Goal: Task Accomplishment & Management: Manage account settings

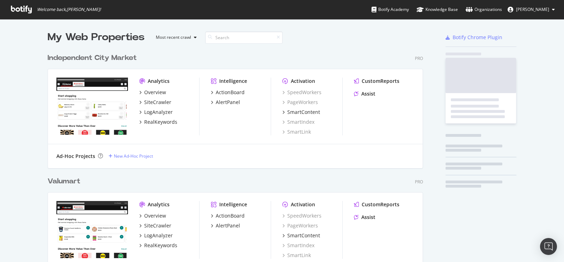
scroll to position [1658, 375]
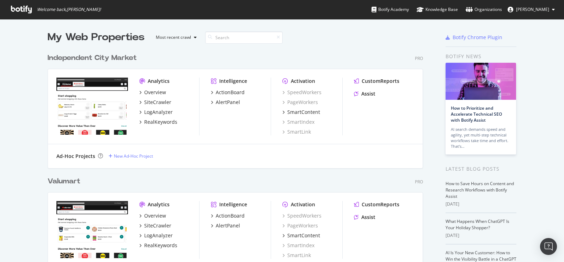
click at [90, 58] on div "Independent City Market" at bounding box center [92, 58] width 89 height 10
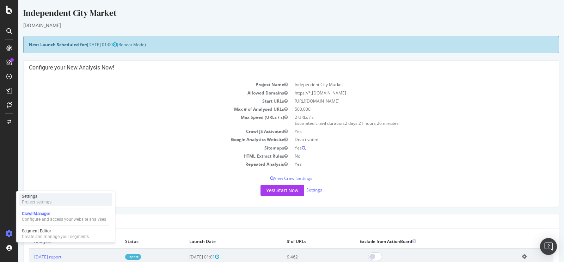
click at [55, 196] on div "Settings Project settings" at bounding box center [65, 199] width 93 height 13
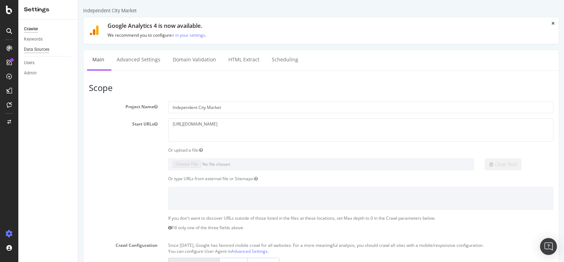
click at [37, 49] on div "Data Sources" at bounding box center [36, 49] width 25 height 7
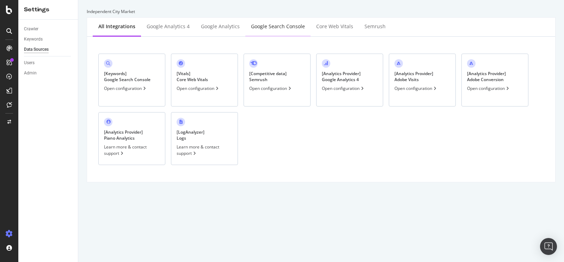
click at [281, 28] on div "Google Search Console" at bounding box center [278, 26] width 54 height 7
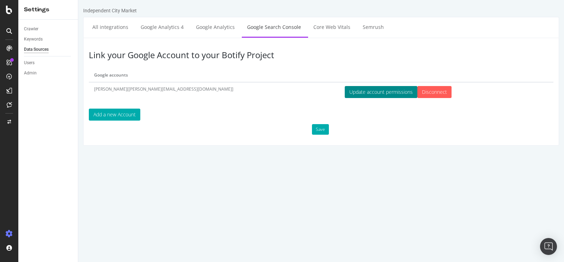
click at [345, 93] on button "Update account permissions" at bounding box center [381, 92] width 73 height 12
click at [319, 126] on button "Save" at bounding box center [320, 129] width 17 height 11
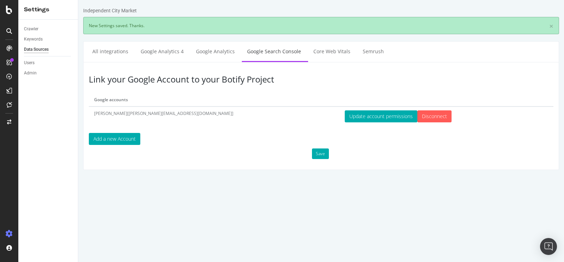
click at [26, 12] on div "Settings" at bounding box center [48, 10] width 48 height 8
click at [7, 11] on icon at bounding box center [9, 10] width 6 height 8
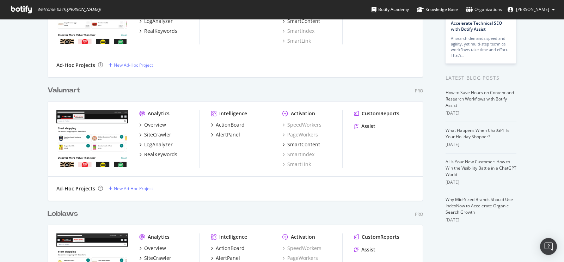
scroll to position [92, 0]
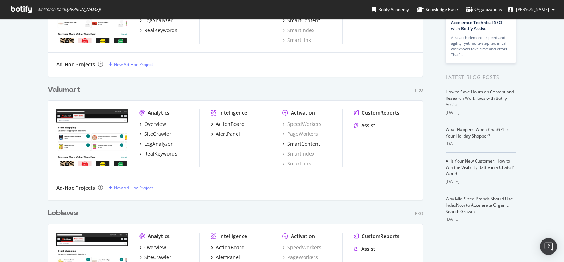
click at [69, 90] on div "Valumart" at bounding box center [64, 90] width 33 height 10
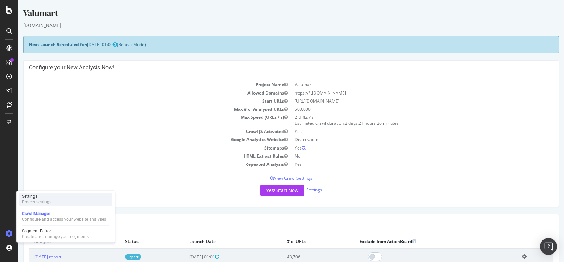
click at [47, 199] on div "Project settings" at bounding box center [37, 202] width 30 height 6
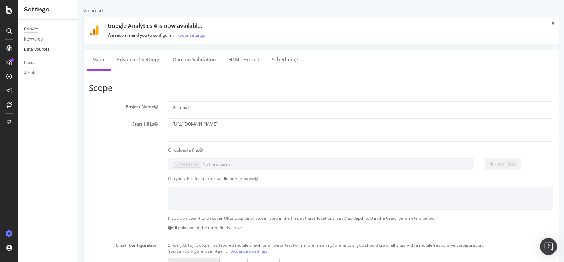
click at [41, 49] on div "Data Sources" at bounding box center [36, 49] width 25 height 7
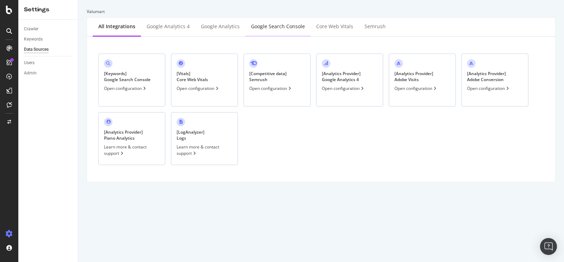
click at [271, 23] on div "Google Search Console" at bounding box center [278, 26] width 54 height 7
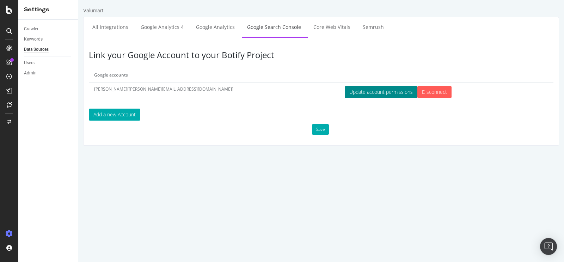
click at [345, 90] on button "Update account permissions" at bounding box center [381, 92] width 73 height 12
click at [321, 126] on button "Save" at bounding box center [320, 129] width 17 height 11
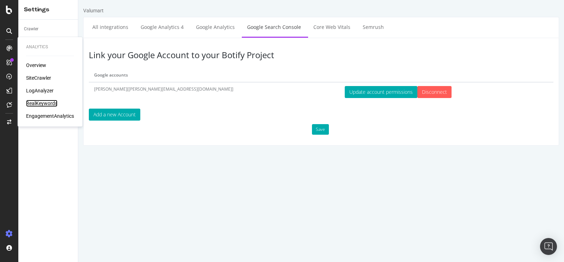
click at [40, 100] on div "RealKeywords" at bounding box center [41, 103] width 31 height 7
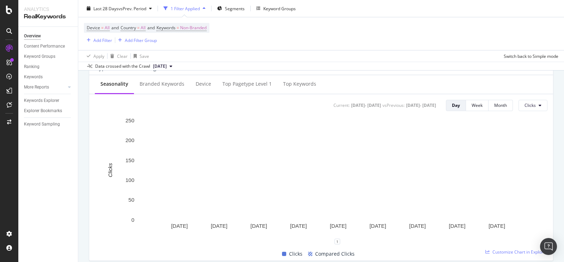
scroll to position [287, 0]
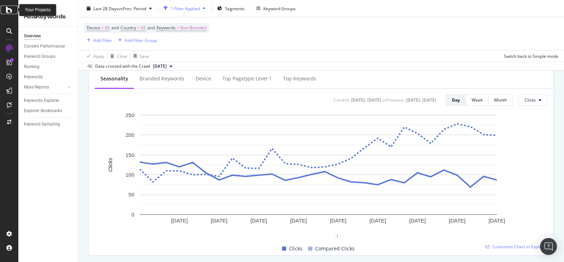
click at [11, 10] on icon at bounding box center [9, 10] width 6 height 8
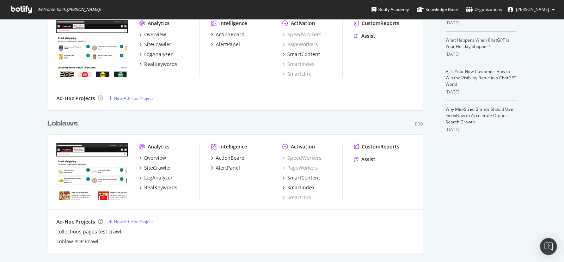
scroll to position [188, 0]
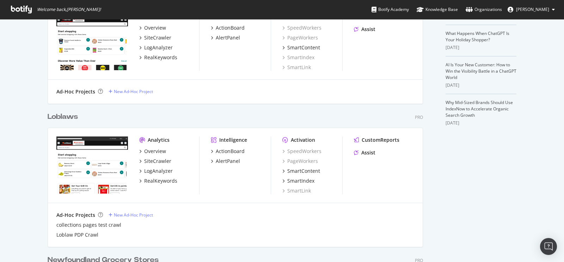
click at [59, 117] on div "Loblaws" at bounding box center [63, 117] width 30 height 10
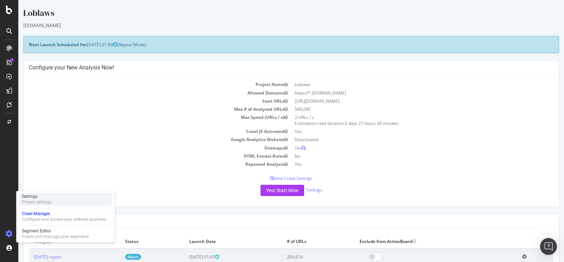
click at [63, 197] on div "Settings Project settings" at bounding box center [65, 199] width 93 height 13
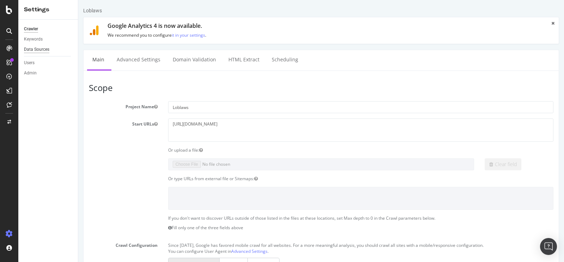
click at [35, 49] on div "Data Sources" at bounding box center [36, 49] width 25 height 7
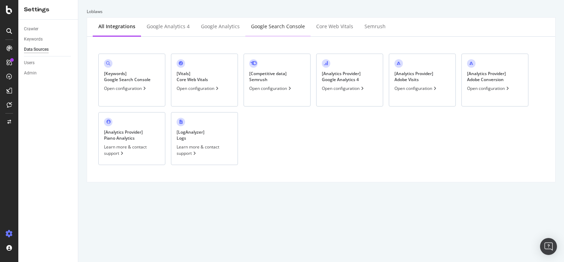
click at [281, 28] on div "Google Search Console" at bounding box center [278, 26] width 54 height 7
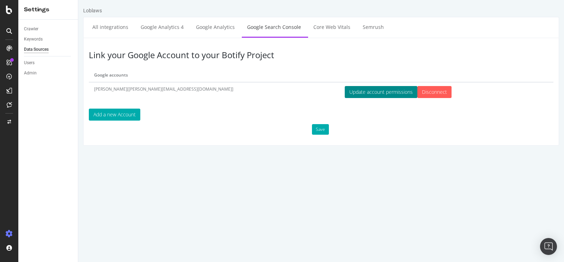
click at [345, 91] on button "Update account permissions" at bounding box center [381, 92] width 73 height 12
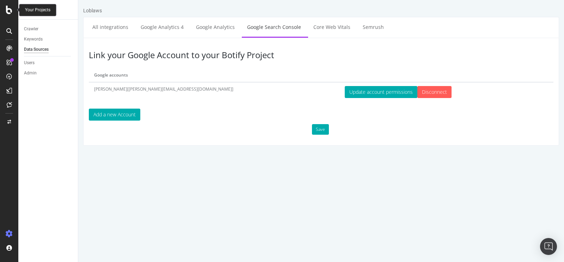
click at [11, 10] on icon at bounding box center [9, 10] width 6 height 8
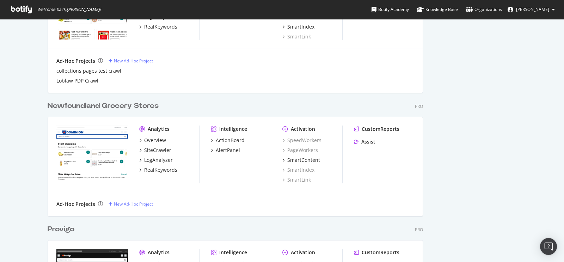
scroll to position [345, 0]
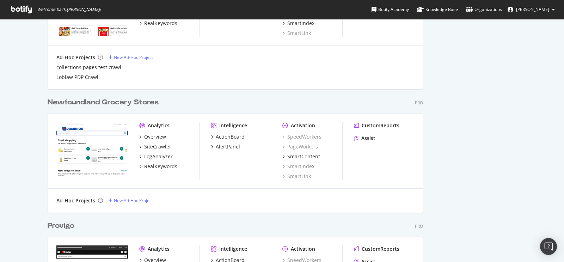
click at [122, 102] on div "Newfoundland Grocery Stores" at bounding box center [103, 102] width 111 height 10
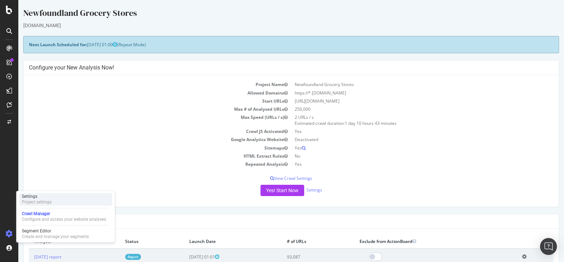
click at [38, 202] on div "Project settings" at bounding box center [37, 202] width 30 height 6
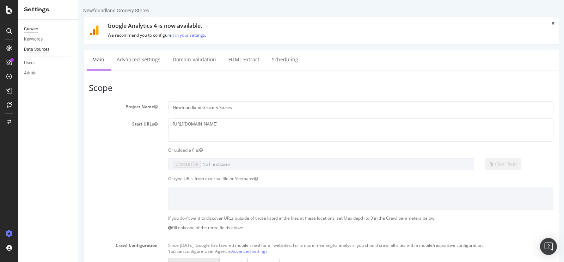
click at [40, 50] on div "Data Sources" at bounding box center [36, 49] width 25 height 7
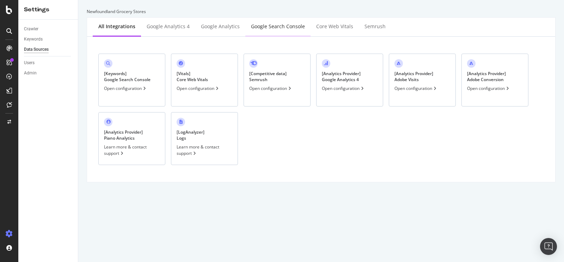
click at [271, 26] on div "Google Search Console" at bounding box center [278, 26] width 54 height 7
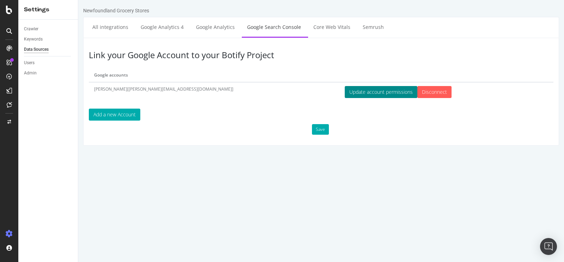
click at [345, 92] on button "Update account permissions" at bounding box center [381, 92] width 73 height 12
click at [316, 124] on button "Save" at bounding box center [320, 129] width 17 height 11
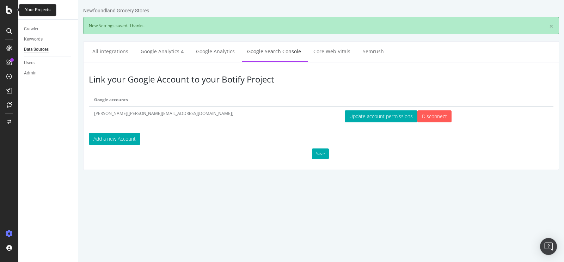
click at [7, 13] on icon at bounding box center [9, 10] width 6 height 8
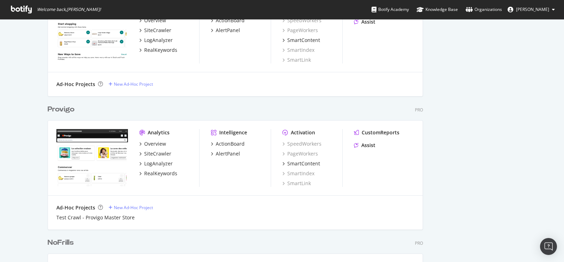
scroll to position [476, 0]
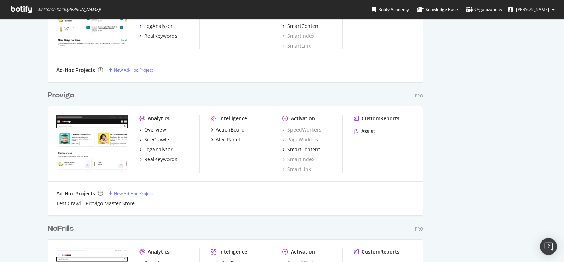
click at [57, 92] on div "Provigo" at bounding box center [61, 95] width 27 height 10
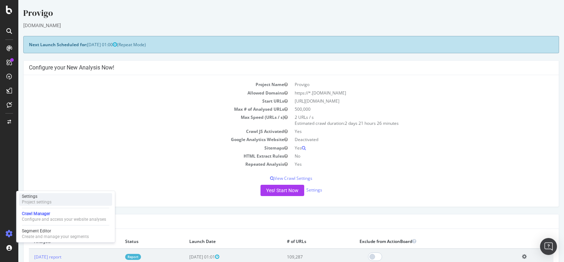
click at [45, 197] on div "Settings" at bounding box center [37, 196] width 30 height 6
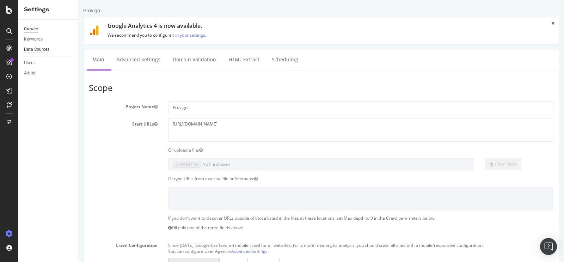
click at [45, 48] on div "Data Sources" at bounding box center [36, 49] width 25 height 7
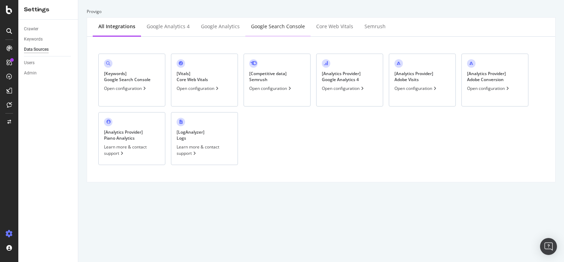
click at [260, 22] on div "Google Search Console" at bounding box center [277, 26] width 65 height 19
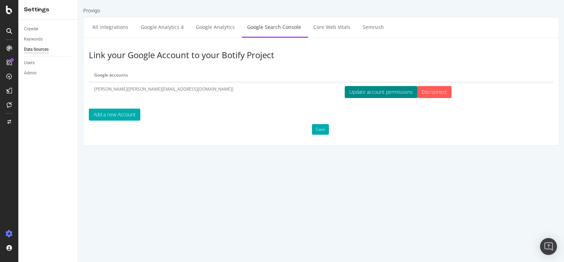
click at [345, 89] on button "Update account permissions" at bounding box center [381, 92] width 73 height 12
click at [322, 130] on button "Save" at bounding box center [320, 129] width 17 height 11
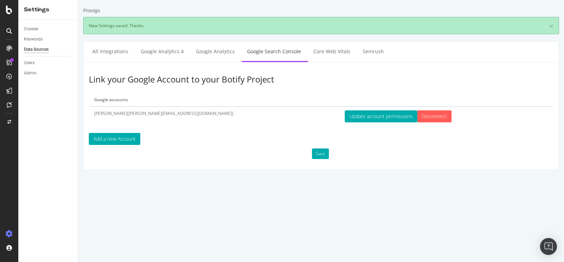
click at [10, 14] on div at bounding box center [9, 131] width 18 height 262
click at [8, 8] on icon at bounding box center [9, 10] width 6 height 8
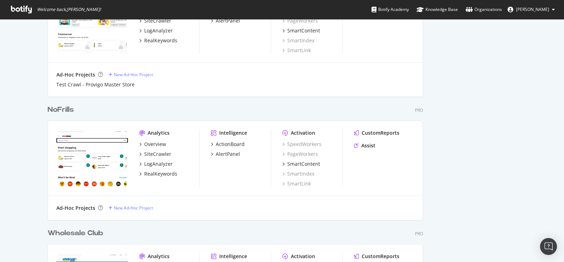
scroll to position [595, 0]
click at [60, 108] on div "NoFrills" at bounding box center [61, 109] width 26 height 10
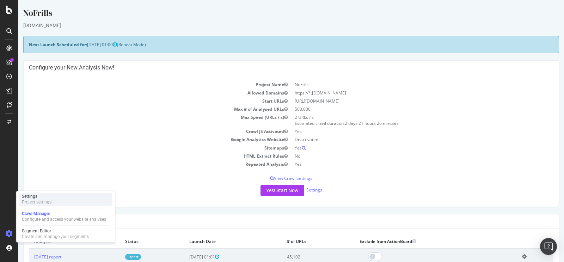
click at [42, 204] on div "Project settings" at bounding box center [37, 202] width 30 height 6
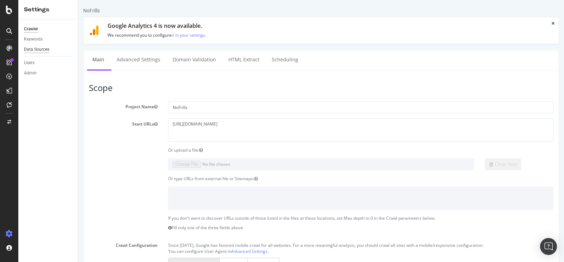
click at [35, 51] on div "Data Sources" at bounding box center [36, 49] width 25 height 7
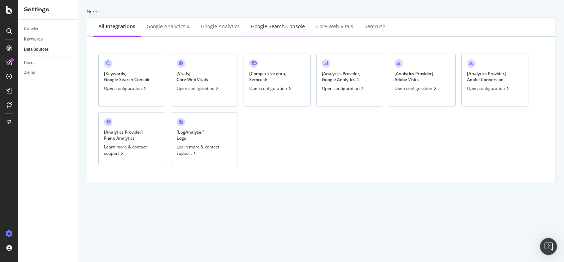
click at [267, 25] on div "Google Search Console" at bounding box center [278, 26] width 54 height 7
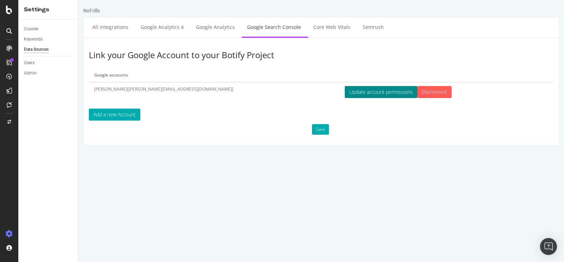
click at [345, 93] on button "Update account permissions" at bounding box center [381, 92] width 73 height 12
click at [321, 133] on div "Save" at bounding box center [321, 129] width 475 height 11
click at [322, 128] on button "Save" at bounding box center [320, 129] width 17 height 11
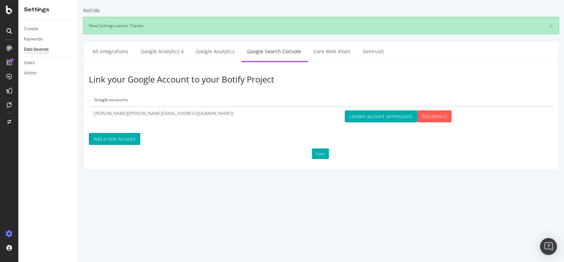
click at [11, 14] on div at bounding box center [9, 131] width 18 height 262
click at [9, 10] on icon at bounding box center [9, 10] width 6 height 8
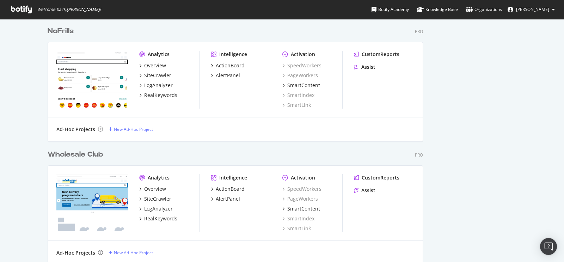
scroll to position [672, 0]
click at [66, 32] on div "NoFrills" at bounding box center [61, 32] width 26 height 10
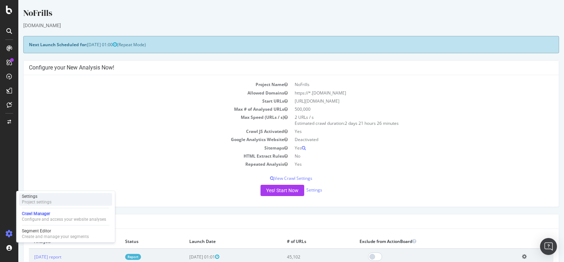
click at [44, 199] on div "Project settings" at bounding box center [37, 202] width 30 height 6
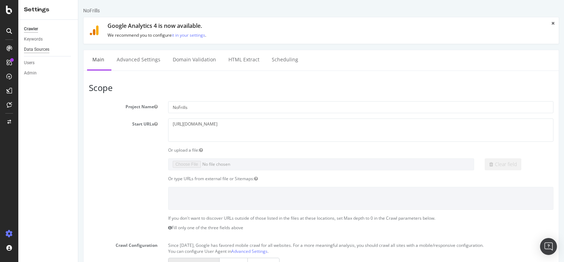
click at [42, 48] on div "Data Sources" at bounding box center [36, 49] width 25 height 7
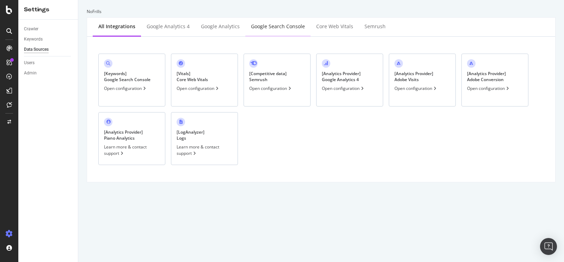
click at [277, 31] on div "Google Search Console" at bounding box center [277, 26] width 65 height 19
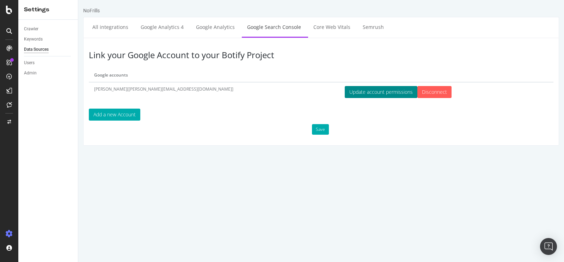
click at [345, 95] on button "Update account permissions" at bounding box center [381, 92] width 73 height 12
click at [430, 84] on td "Update account permissions Disconnect" at bounding box center [437, 91] width 196 height 19
click at [317, 130] on button "Save" at bounding box center [320, 129] width 17 height 11
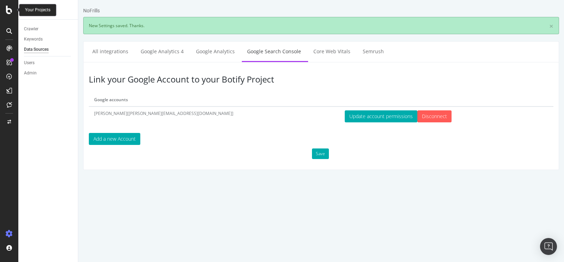
click at [6, 11] on icon at bounding box center [9, 10] width 6 height 8
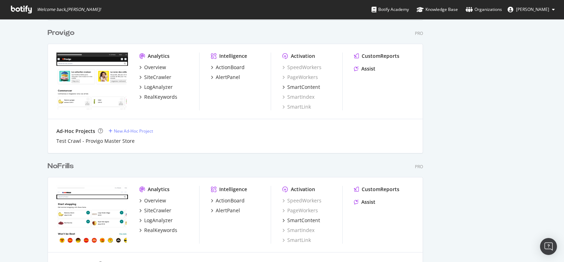
scroll to position [658, 0]
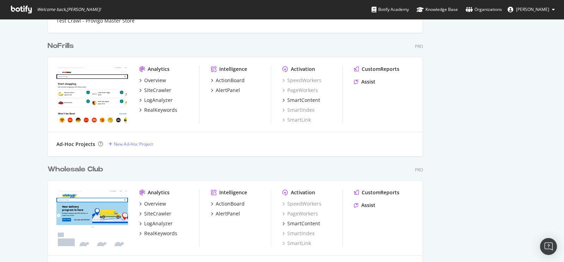
click at [90, 170] on div "Wholesale Club" at bounding box center [75, 169] width 55 height 10
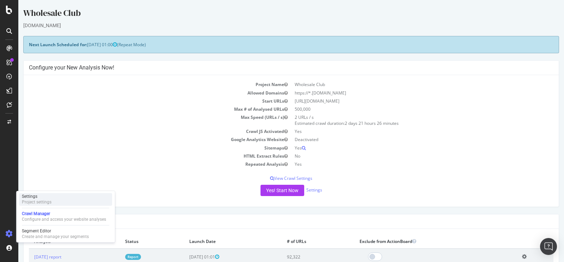
click at [39, 198] on div "Settings" at bounding box center [37, 196] width 30 height 6
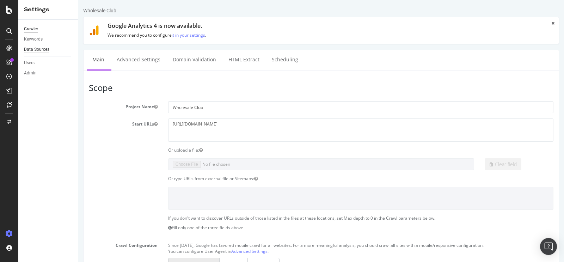
click at [42, 46] on div "Data Sources" at bounding box center [36, 49] width 25 height 7
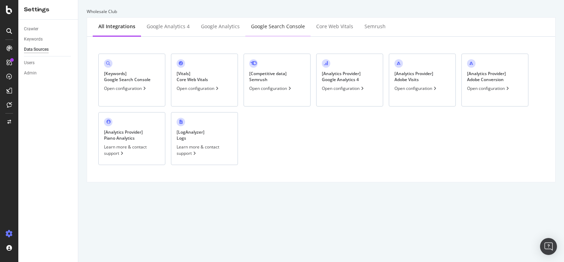
click at [265, 24] on div "Google Search Console" at bounding box center [278, 26] width 54 height 7
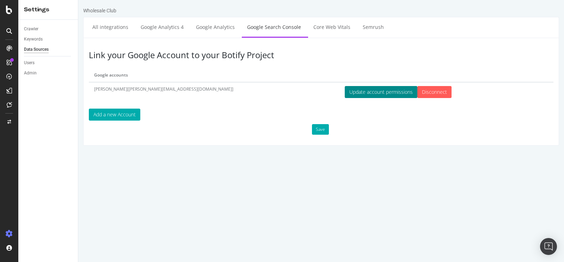
click at [345, 90] on button "Update account permissions" at bounding box center [381, 92] width 73 height 12
click at [317, 127] on button "Save" at bounding box center [320, 129] width 17 height 11
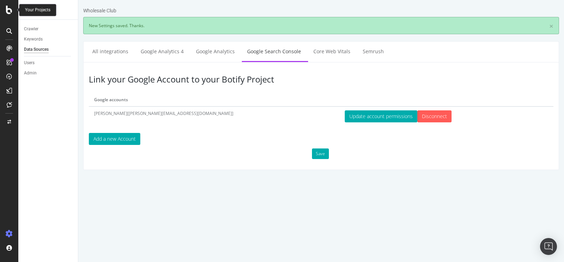
click at [5, 10] on div at bounding box center [9, 10] width 17 height 8
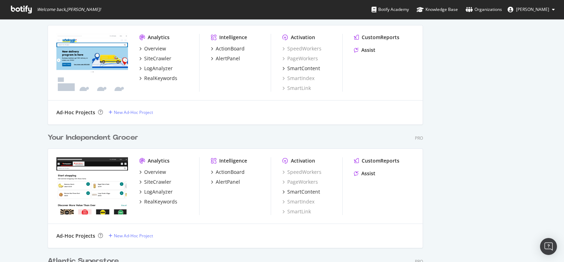
scroll to position [774, 0]
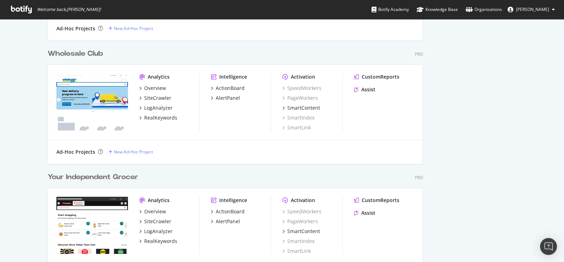
click at [112, 175] on div "Your Independent Grocer" at bounding box center [93, 177] width 91 height 10
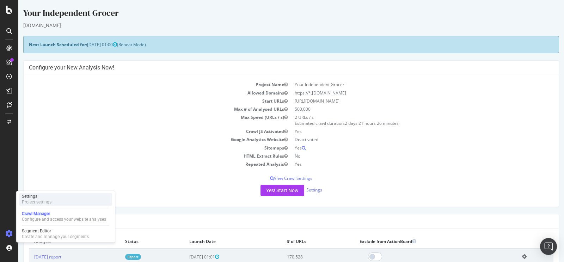
click at [46, 200] on div "Project settings" at bounding box center [37, 202] width 30 height 6
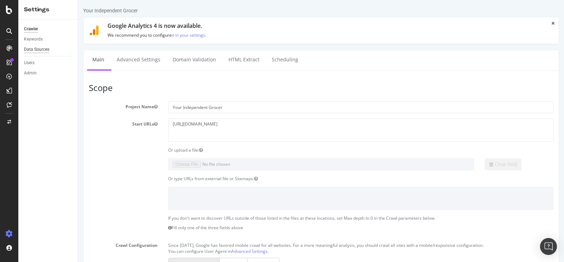
click at [44, 51] on div "Data Sources" at bounding box center [36, 49] width 25 height 7
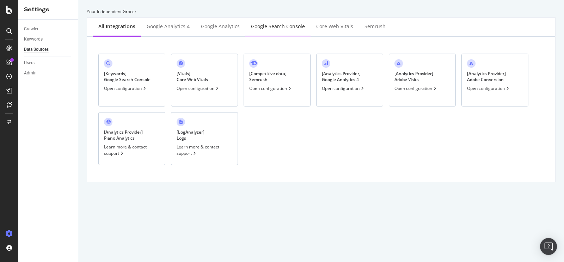
click at [276, 27] on div "Google Search Console" at bounding box center [278, 26] width 54 height 7
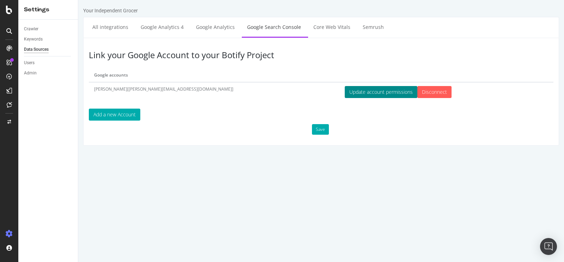
click at [345, 90] on button "Update account permissions" at bounding box center [381, 92] width 73 height 12
click at [317, 130] on button "Save" at bounding box center [320, 129] width 17 height 11
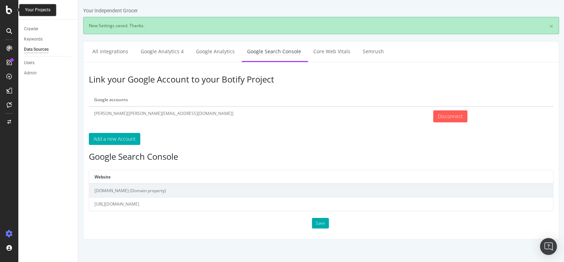
click at [8, 10] on icon at bounding box center [9, 10] width 6 height 8
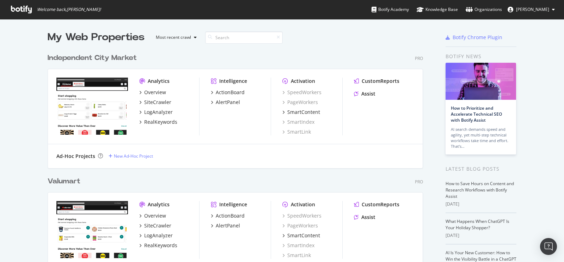
scroll to position [256, 552]
click at [113, 56] on div "Independent City Market" at bounding box center [92, 58] width 89 height 10
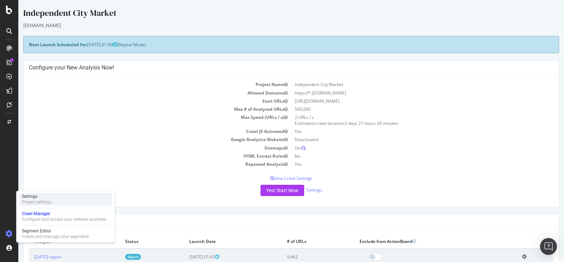
click at [51, 196] on div "Settings" at bounding box center [37, 196] width 30 height 6
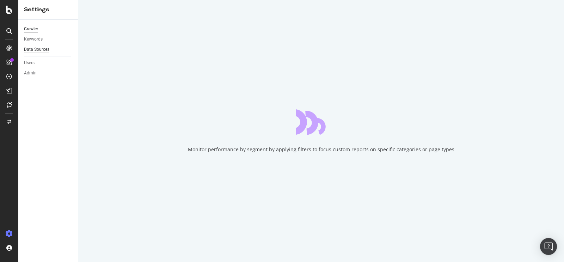
click at [48, 48] on div "Data Sources" at bounding box center [36, 49] width 25 height 7
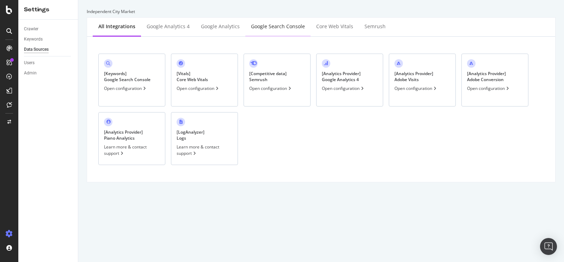
click at [268, 21] on div "Google Search Console" at bounding box center [277, 26] width 65 height 19
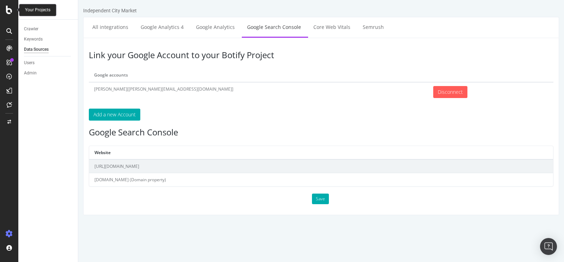
click at [5, 12] on div at bounding box center [9, 10] width 17 height 8
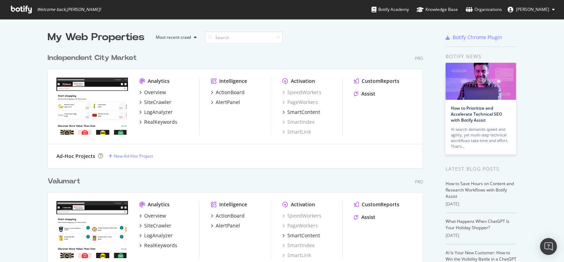
scroll to position [256, 552]
click at [70, 178] on div "Valumart" at bounding box center [64, 181] width 33 height 10
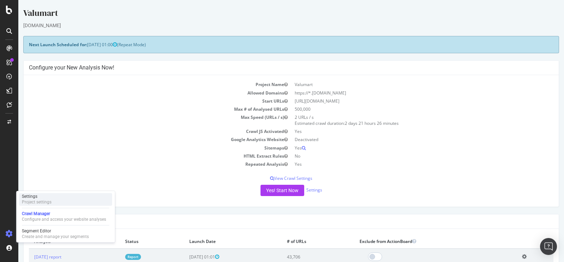
click at [55, 201] on div "Settings Project settings" at bounding box center [65, 199] width 93 height 13
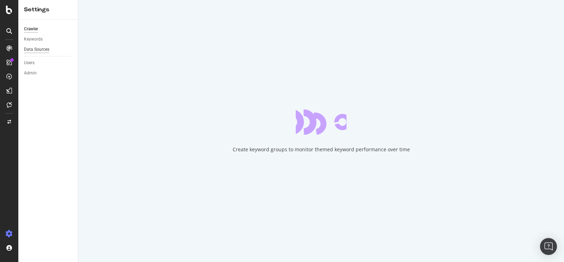
click at [38, 50] on div "Data Sources" at bounding box center [36, 49] width 25 height 7
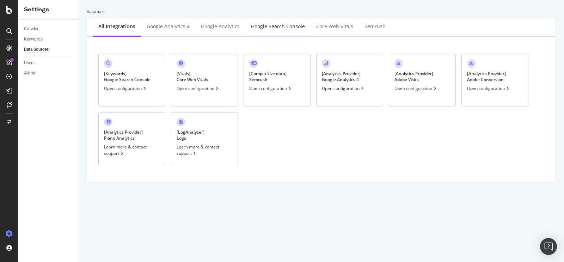
click at [274, 30] on div "Google Search Console" at bounding box center [278, 26] width 54 height 7
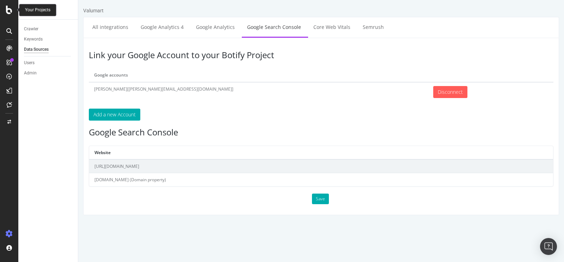
click at [4, 6] on div at bounding box center [9, 10] width 17 height 8
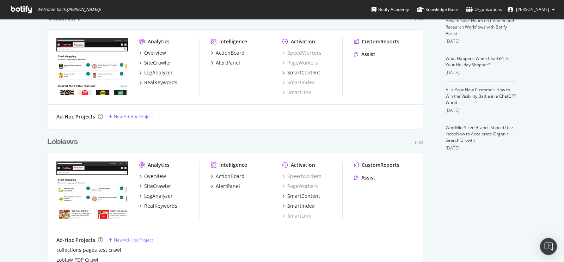
scroll to position [1771, 375]
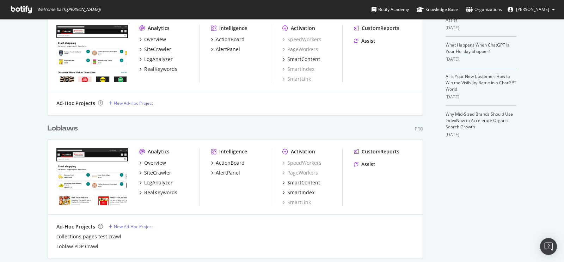
click at [69, 127] on div "Loblaws" at bounding box center [63, 128] width 30 height 10
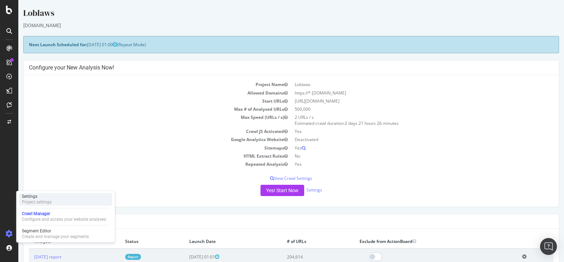
click at [52, 201] on div "Settings Project settings" at bounding box center [65, 199] width 93 height 13
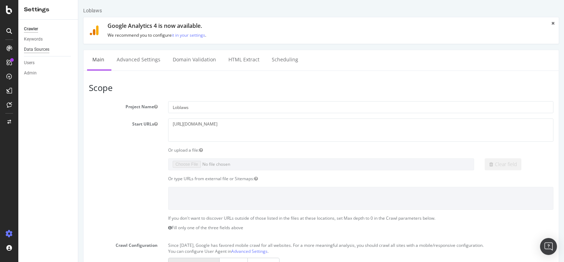
click at [42, 48] on div "Data Sources" at bounding box center [36, 49] width 25 height 7
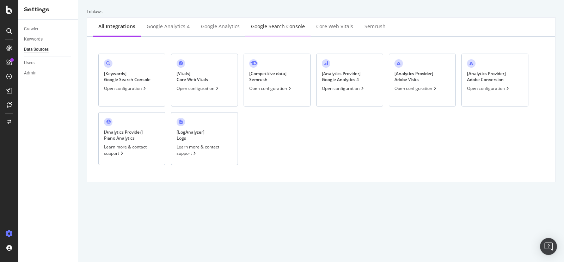
click at [273, 25] on div "Google Search Console" at bounding box center [278, 26] width 54 height 7
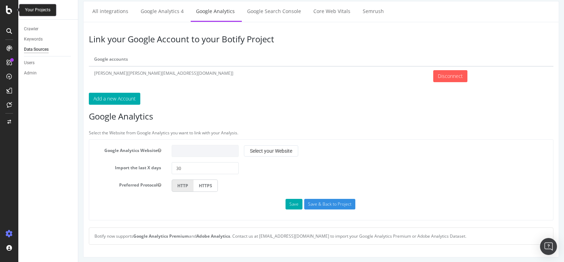
scroll to position [15, 0]
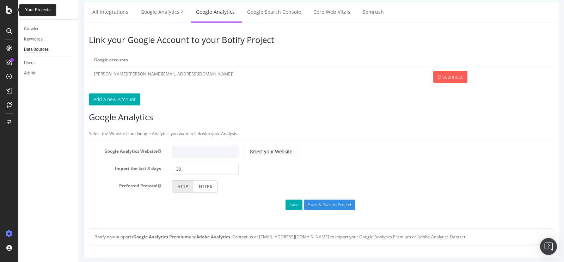
click at [8, 11] on icon at bounding box center [9, 10] width 6 height 8
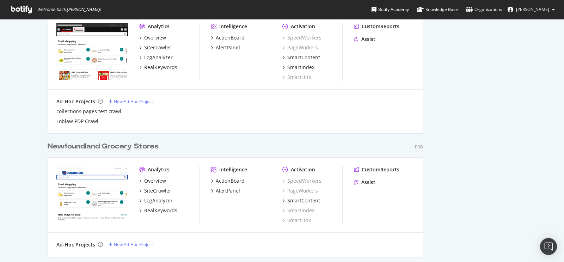
scroll to position [1884, 375]
click at [94, 142] on div "Newfoundland Grocery Stores" at bounding box center [103, 146] width 111 height 10
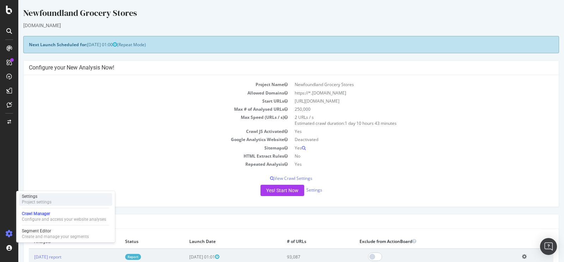
click at [53, 199] on div "Settings Project settings" at bounding box center [65, 199] width 93 height 13
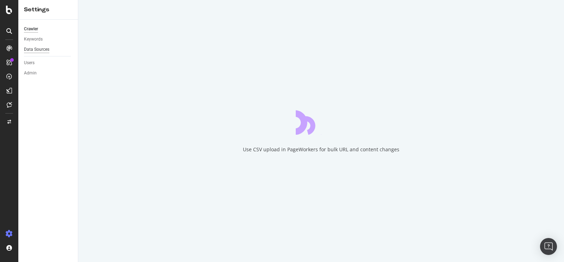
click at [49, 50] on div "Data Sources" at bounding box center [36, 49] width 25 height 7
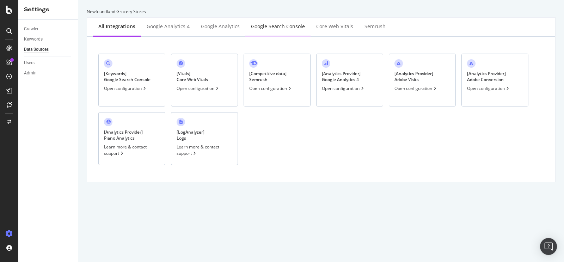
click at [272, 25] on div "Google Search Console" at bounding box center [278, 26] width 54 height 7
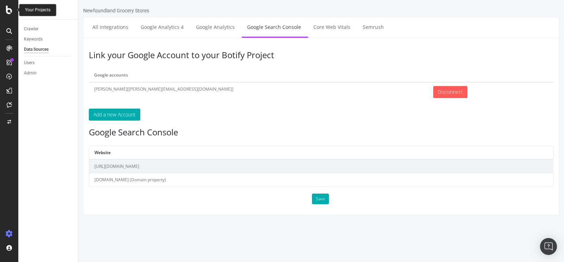
click at [6, 8] on icon at bounding box center [9, 10] width 6 height 8
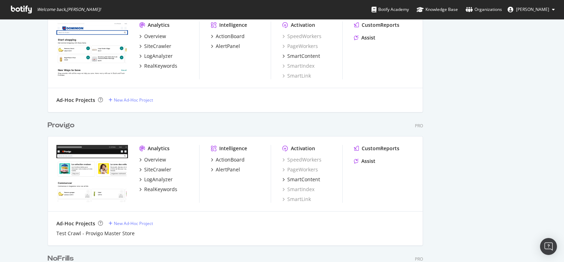
click at [67, 121] on div "Provigo" at bounding box center [61, 125] width 27 height 10
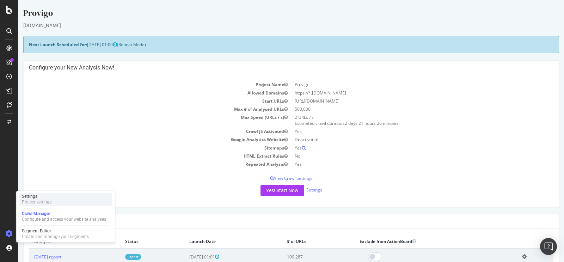
click at [42, 202] on div "Project settings" at bounding box center [37, 202] width 30 height 6
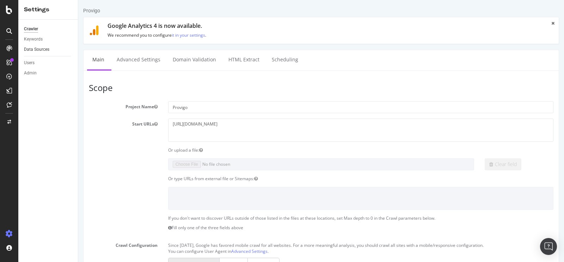
click at [51, 49] on link "Data Sources" at bounding box center [48, 49] width 49 height 7
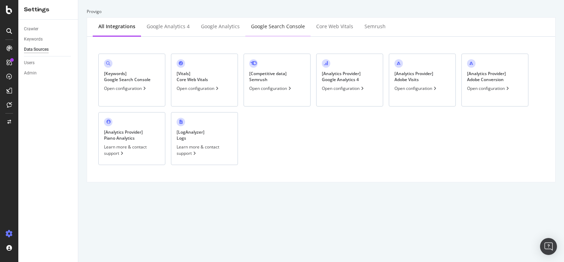
click at [280, 24] on div "Google Search Console" at bounding box center [278, 26] width 54 height 7
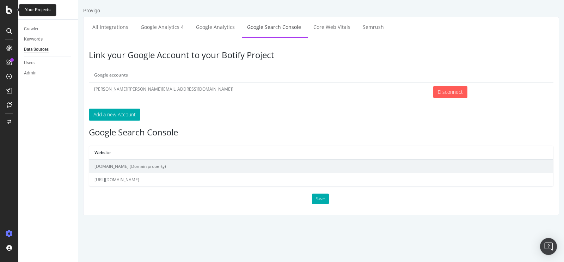
click at [7, 12] on icon at bounding box center [9, 10] width 6 height 8
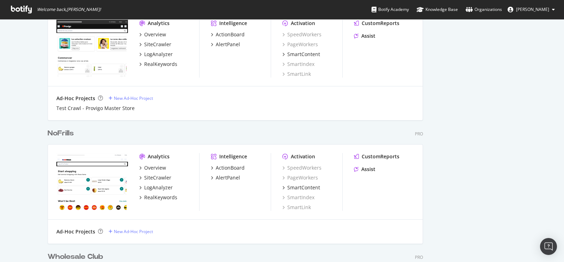
click at [63, 134] on div "NoFrills" at bounding box center [61, 133] width 26 height 10
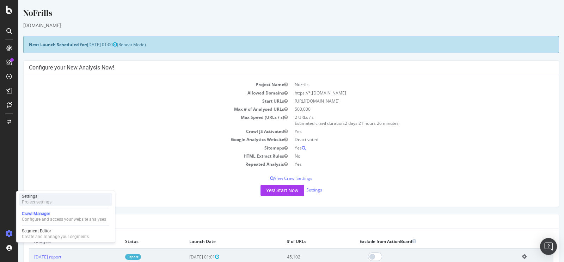
click at [47, 194] on div "Settings" at bounding box center [37, 196] width 30 height 6
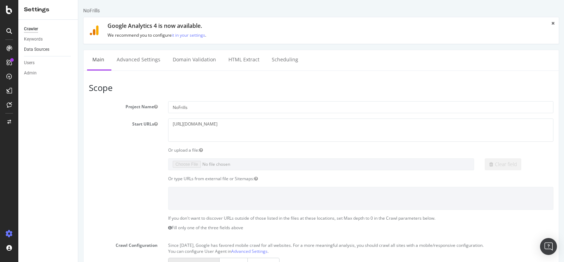
click at [52, 51] on link "Data Sources" at bounding box center [48, 49] width 49 height 7
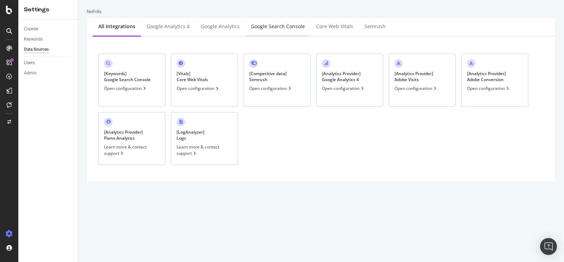
click at [284, 29] on div "Google Search Console" at bounding box center [278, 26] width 54 height 7
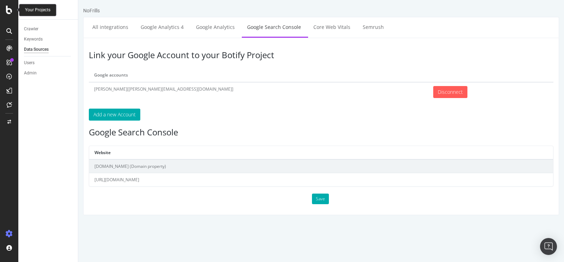
click at [14, 13] on div at bounding box center [9, 10] width 17 height 8
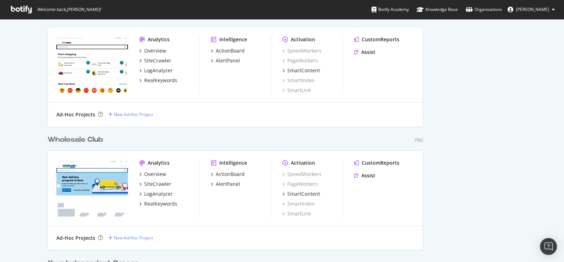
scroll to position [738, 0]
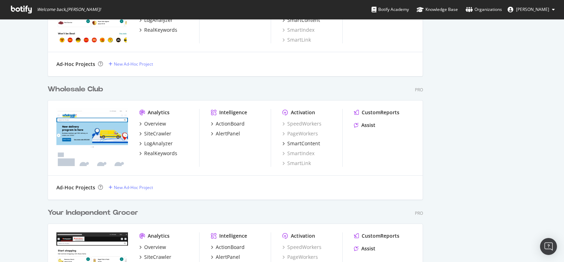
click at [86, 91] on div "Wholesale Club" at bounding box center [75, 89] width 55 height 10
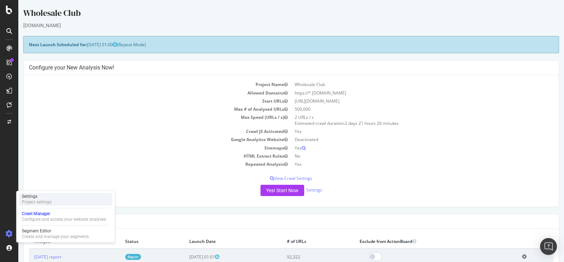
click at [42, 200] on div "Project settings" at bounding box center [37, 202] width 30 height 6
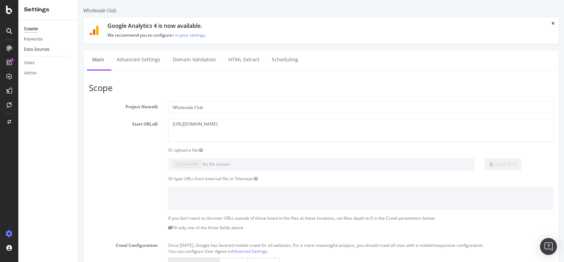
click at [49, 48] on link "Data Sources" at bounding box center [48, 49] width 49 height 7
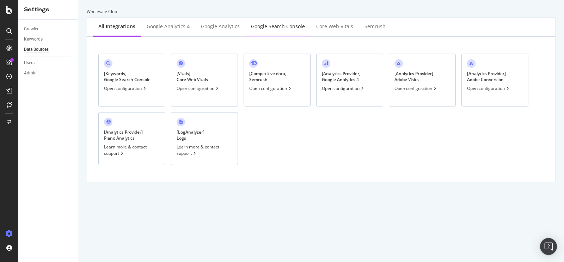
click at [266, 25] on div "Google Search Console" at bounding box center [278, 26] width 54 height 7
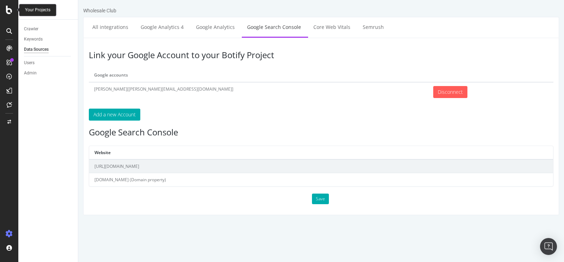
click at [7, 8] on icon at bounding box center [9, 10] width 6 height 8
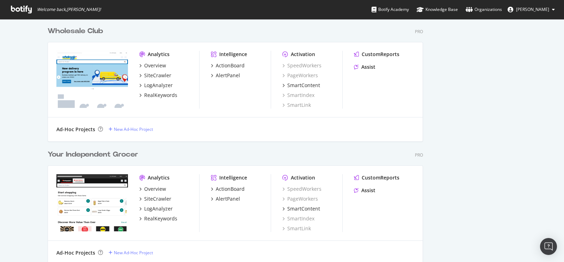
scroll to position [798, 0]
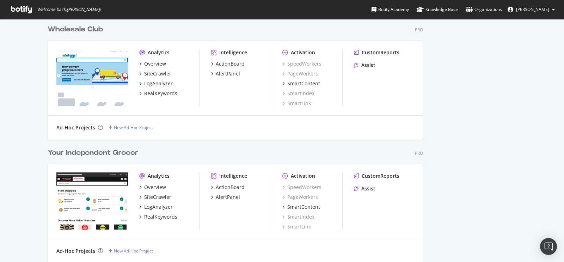
click at [122, 153] on div "Your Independent Grocer" at bounding box center [93, 153] width 91 height 10
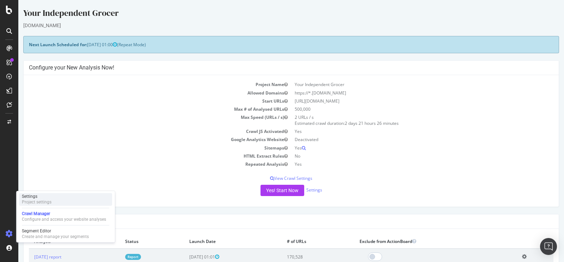
click at [52, 200] on div "Settings Project settings" at bounding box center [65, 199] width 93 height 13
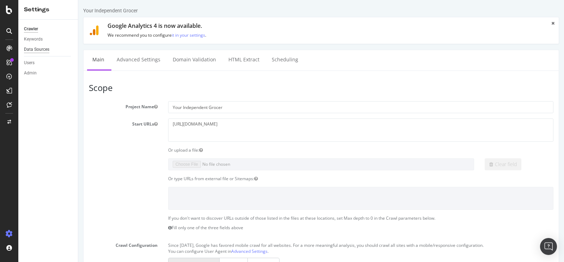
click at [42, 47] on div "Data Sources" at bounding box center [36, 49] width 25 height 7
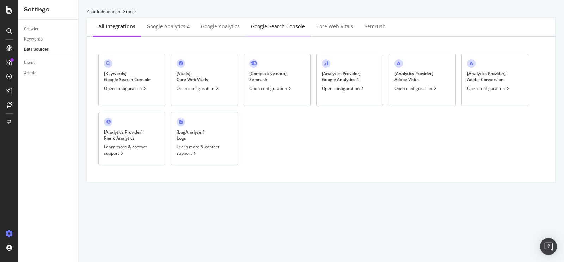
click at [275, 30] on div "Google Search Console" at bounding box center [278, 26] width 54 height 7
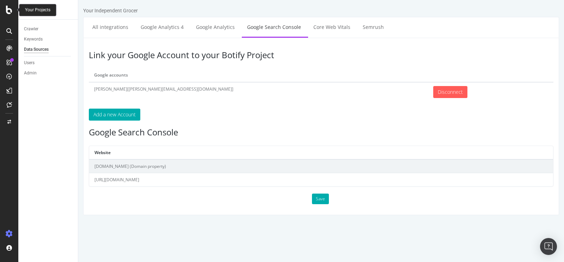
click at [11, 8] on icon at bounding box center [9, 10] width 6 height 8
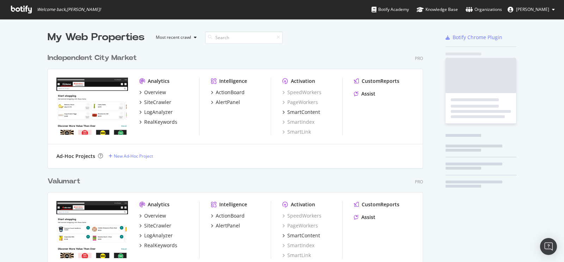
scroll to position [256, 552]
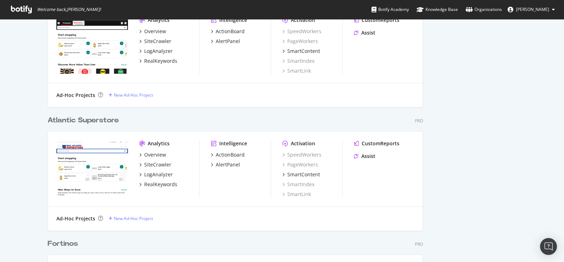
click at [82, 118] on div "Atlantic Superstore" at bounding box center [83, 120] width 71 height 10
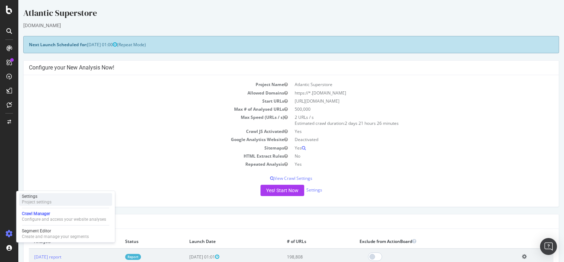
click at [41, 198] on div "Settings" at bounding box center [37, 196] width 30 height 6
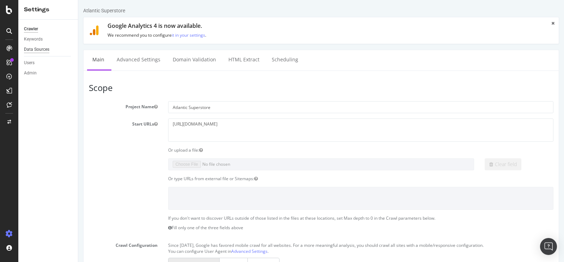
click at [42, 46] on div "Data Sources" at bounding box center [36, 49] width 25 height 7
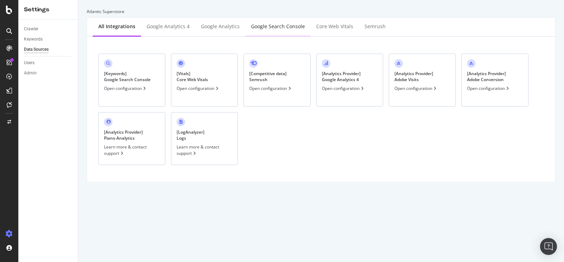
click at [273, 32] on div "Google Search Console" at bounding box center [277, 26] width 65 height 19
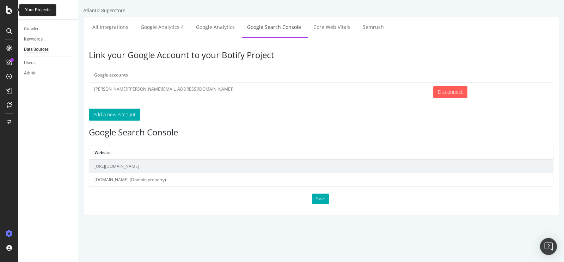
click at [10, 11] on icon at bounding box center [9, 10] width 6 height 8
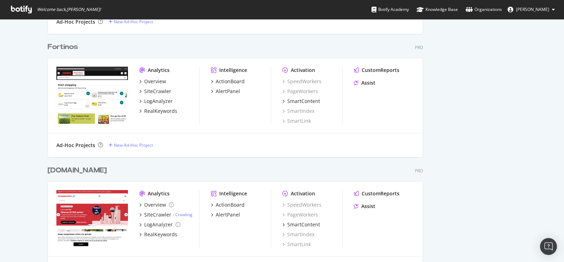
click at [63, 43] on div "Fortinos" at bounding box center [63, 47] width 30 height 10
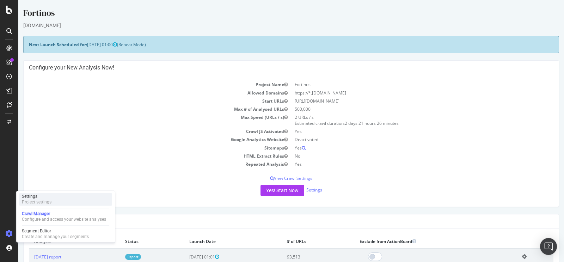
click at [48, 201] on div "Project settings" at bounding box center [37, 202] width 30 height 6
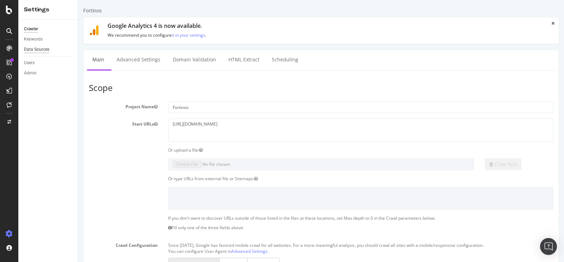
click at [42, 49] on div "Data Sources" at bounding box center [36, 49] width 25 height 7
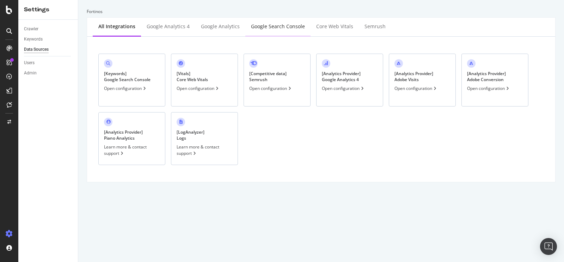
click at [278, 36] on div "Google Search Console" at bounding box center [277, 26] width 65 height 19
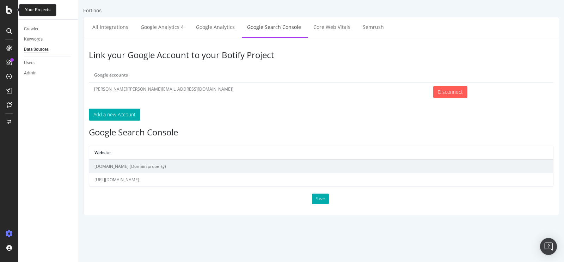
click at [11, 13] on icon at bounding box center [9, 10] width 6 height 8
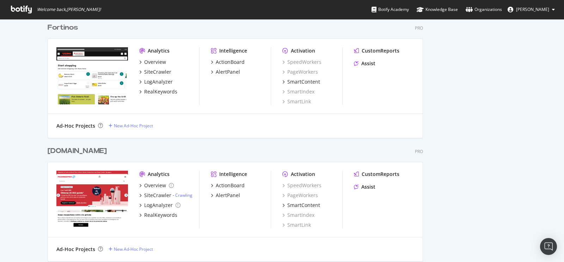
click at [89, 150] on div "[DOMAIN_NAME]" at bounding box center [77, 151] width 59 height 10
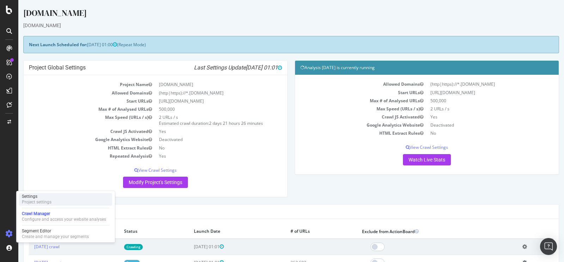
click at [49, 199] on div "Project settings" at bounding box center [37, 202] width 30 height 6
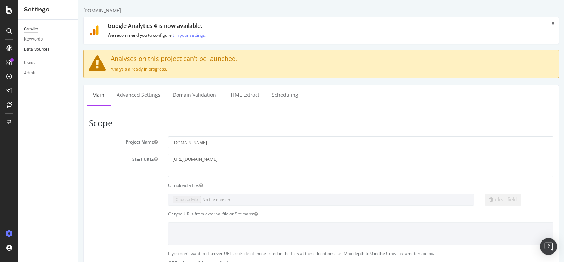
click at [44, 50] on div "Data Sources" at bounding box center [36, 49] width 25 height 7
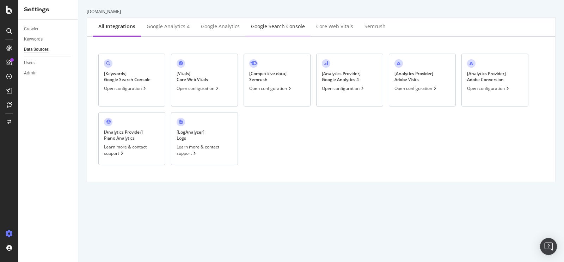
click at [272, 26] on div "Google Search Console" at bounding box center [278, 26] width 54 height 7
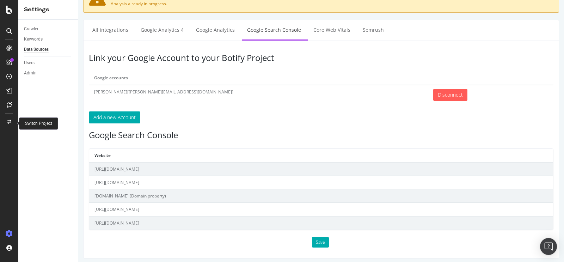
click at [11, 121] on div at bounding box center [9, 121] width 17 height 11
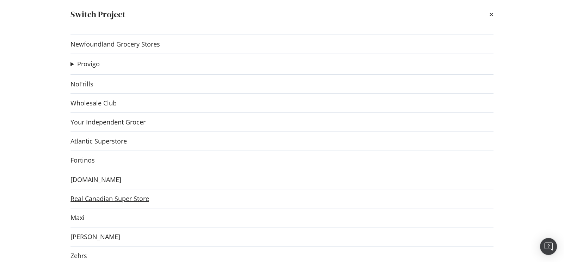
click at [123, 198] on link "Real Canadian Super Store" at bounding box center [109, 198] width 79 height 7
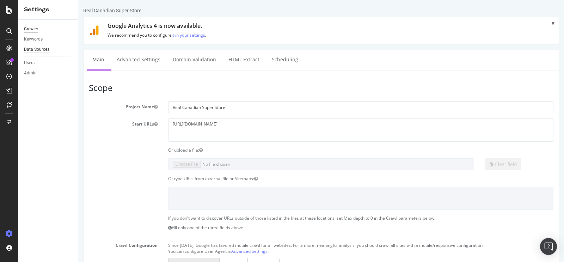
click at [44, 50] on div "Data Sources" at bounding box center [36, 49] width 25 height 7
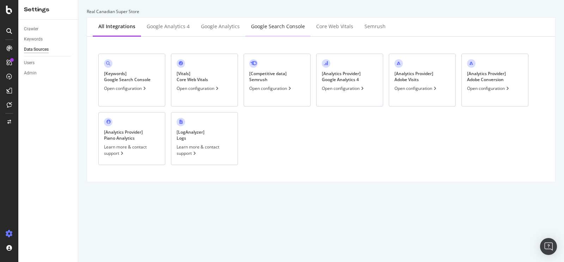
click at [260, 23] on div "Google Search Console" at bounding box center [278, 26] width 54 height 7
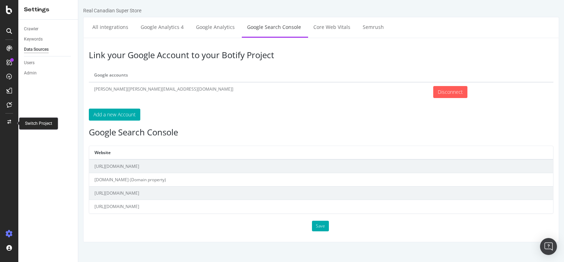
click at [9, 120] on icon at bounding box center [9, 122] width 4 height 4
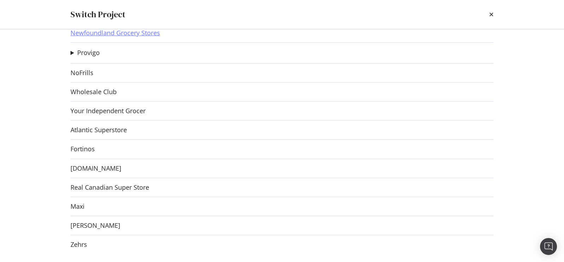
scroll to position [93, 0]
click at [78, 206] on link "Maxi" at bounding box center [77, 206] width 14 height 7
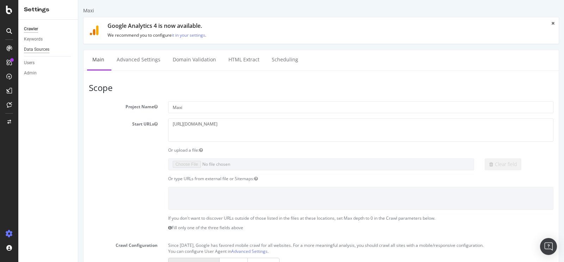
click at [44, 53] on div "Data Sources" at bounding box center [36, 49] width 25 height 7
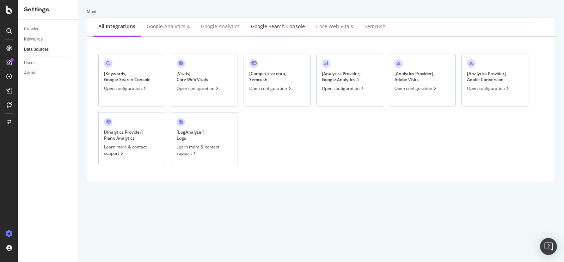
click at [282, 28] on div "Google Search Console" at bounding box center [278, 26] width 54 height 7
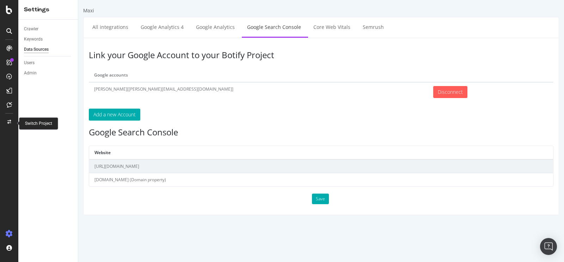
click at [10, 123] on icon at bounding box center [9, 122] width 4 height 4
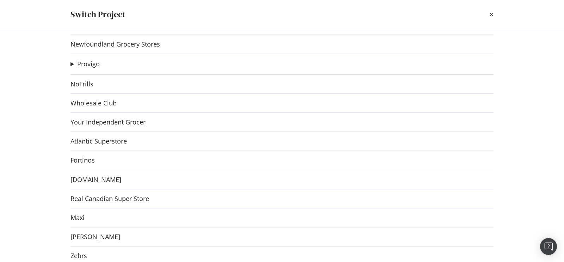
scroll to position [94, 0]
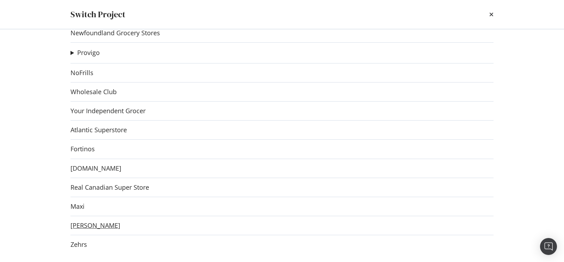
click at [94, 223] on link "[PERSON_NAME]" at bounding box center [95, 225] width 50 height 7
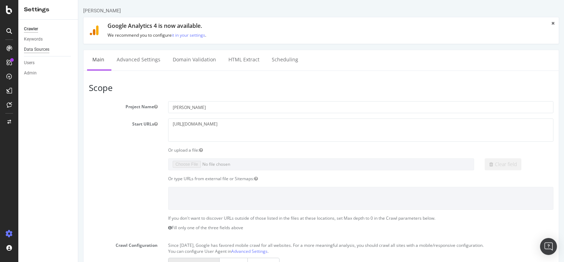
click at [41, 47] on div "Data Sources" at bounding box center [36, 49] width 25 height 7
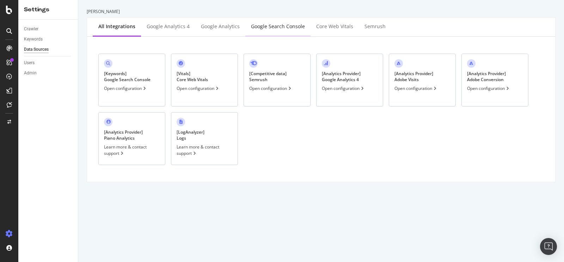
click at [270, 25] on div "Google Search Console" at bounding box center [278, 26] width 54 height 7
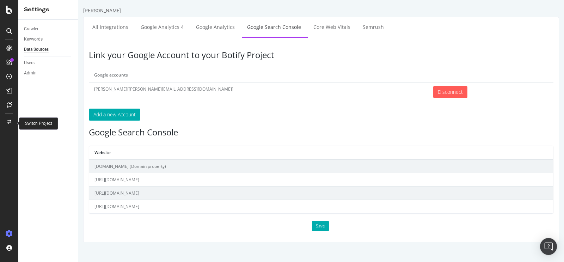
click at [8, 119] on div at bounding box center [9, 121] width 17 height 11
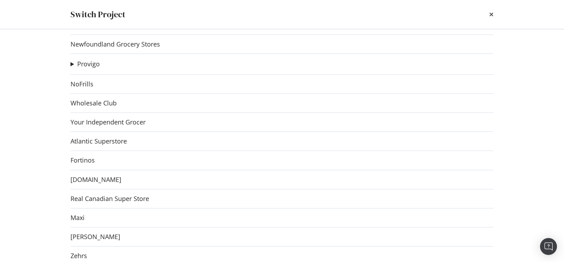
scroll to position [94, 0]
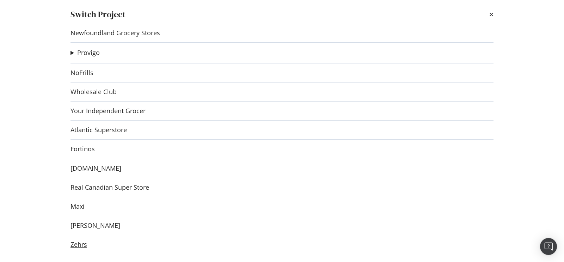
click at [79, 242] on link "Zehrs" at bounding box center [78, 244] width 17 height 7
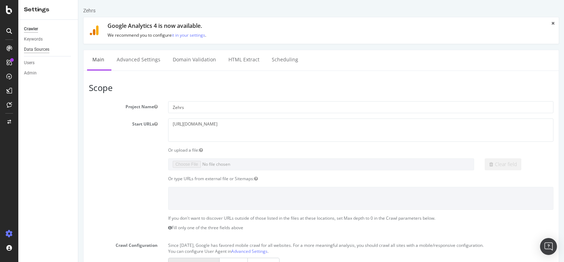
click at [32, 48] on div "Data Sources" at bounding box center [36, 49] width 25 height 7
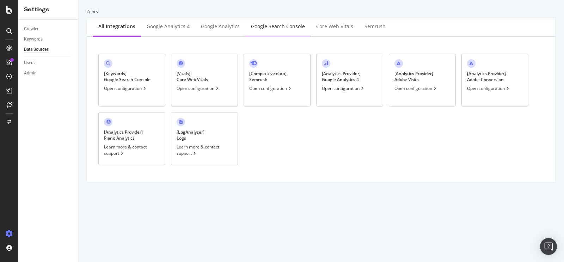
click at [298, 24] on div "Google Search Console" at bounding box center [278, 26] width 54 height 7
